Goal: Check status

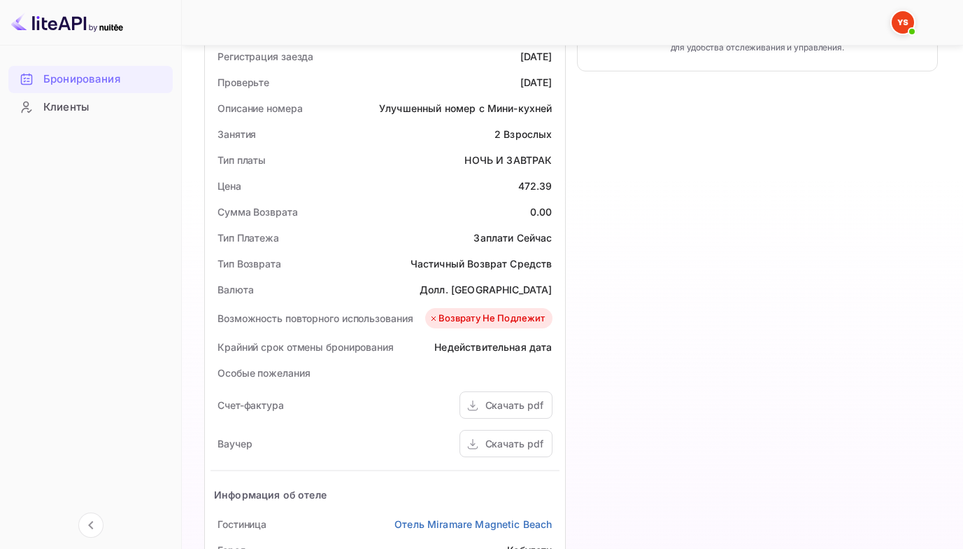
click at [69, 79] on ya-tr-span "Бронирования" at bounding box center [81, 79] width 77 height 16
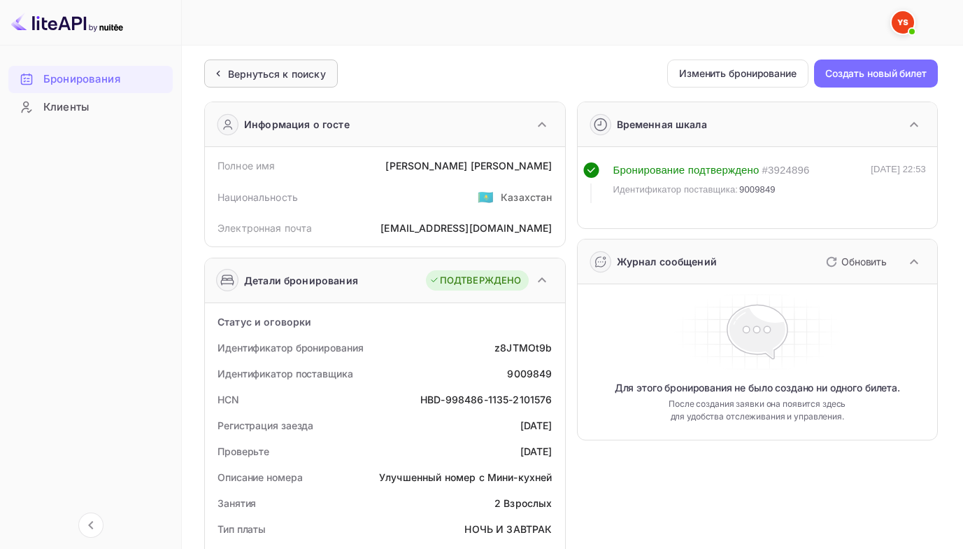
click at [222, 78] on icon at bounding box center [218, 73] width 15 height 14
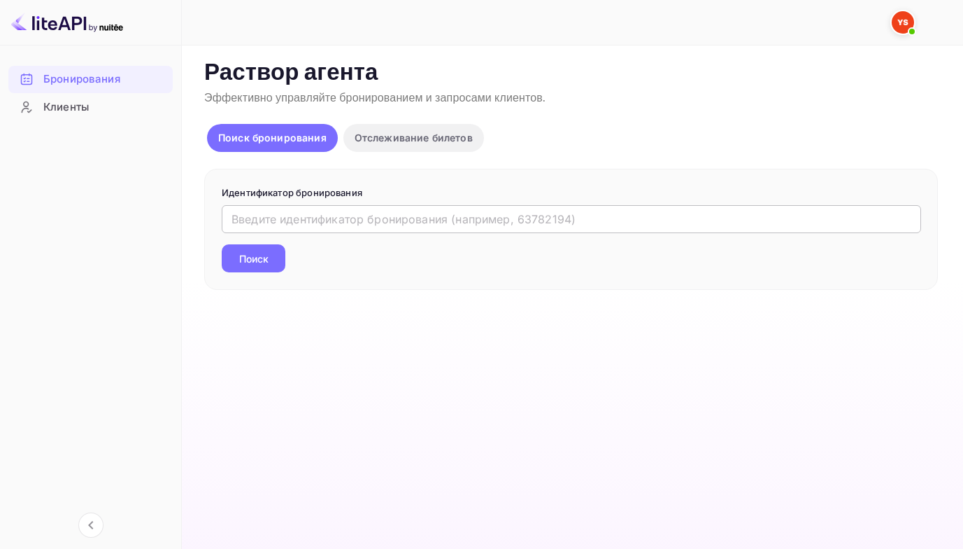
click at [238, 220] on input "text" at bounding box center [572, 219] width 700 height 28
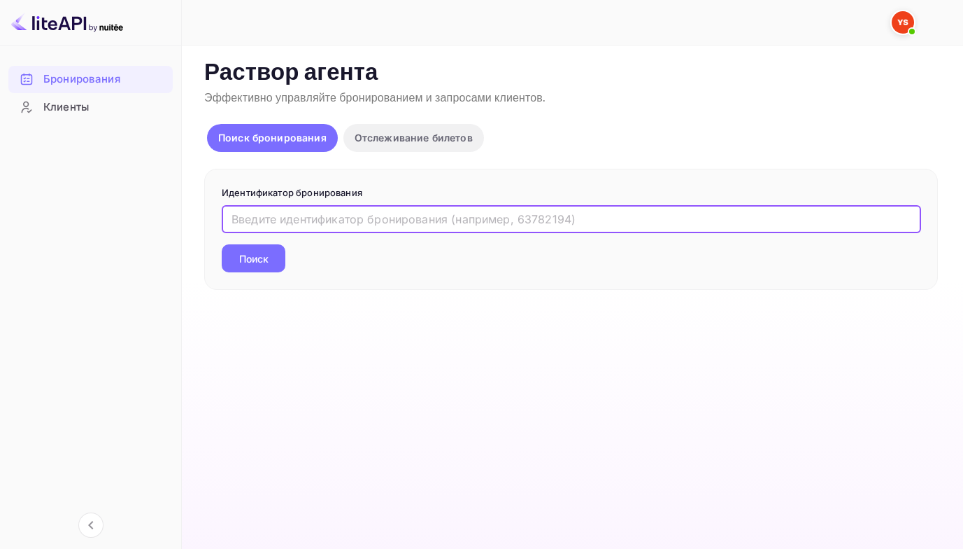
paste input "9419090"
type input "9419090"
click at [222, 244] on button "Поиск" at bounding box center [254, 258] width 64 height 28
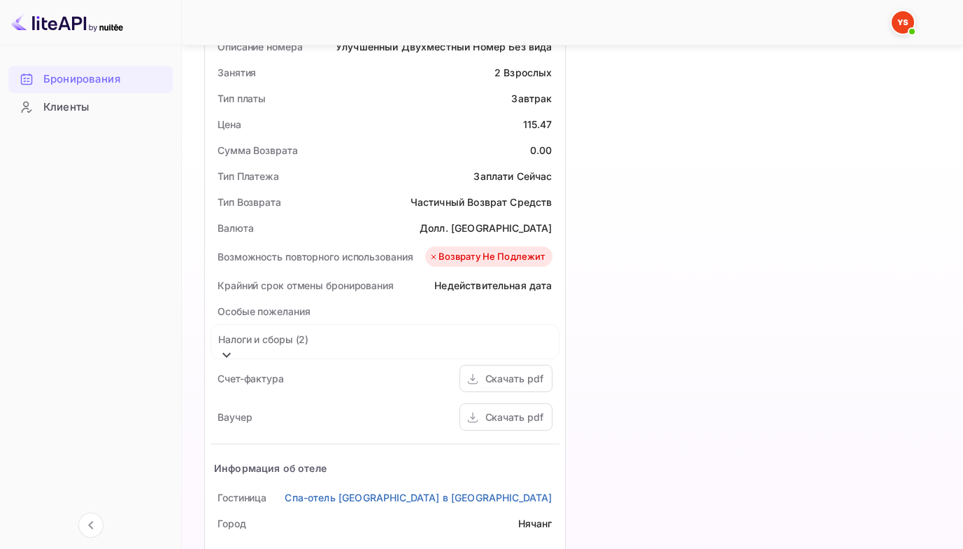
scroll to position [490, 0]
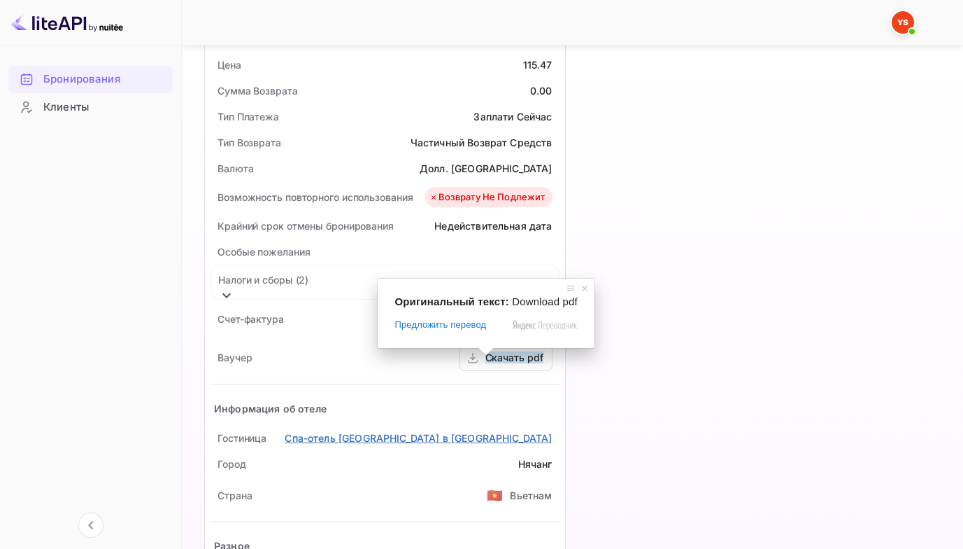
click at [472, 435] on body "Бронирования Клиенты Now you can check your travel website directly from the li…" at bounding box center [481, 91] width 963 height 1162
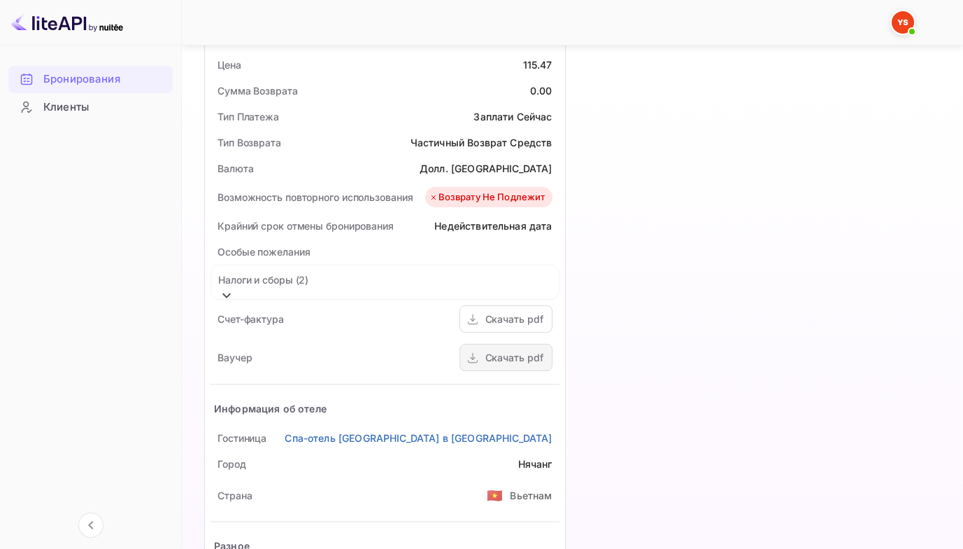
click at [504, 358] on body "Бронирования Клиенты Now you can check your travel website directly from the li…" at bounding box center [481, 91] width 963 height 1162
click at [483, 366] on div "Скачать pdf" at bounding box center [506, 357] width 93 height 27
